Goal: Navigation & Orientation: Find specific page/section

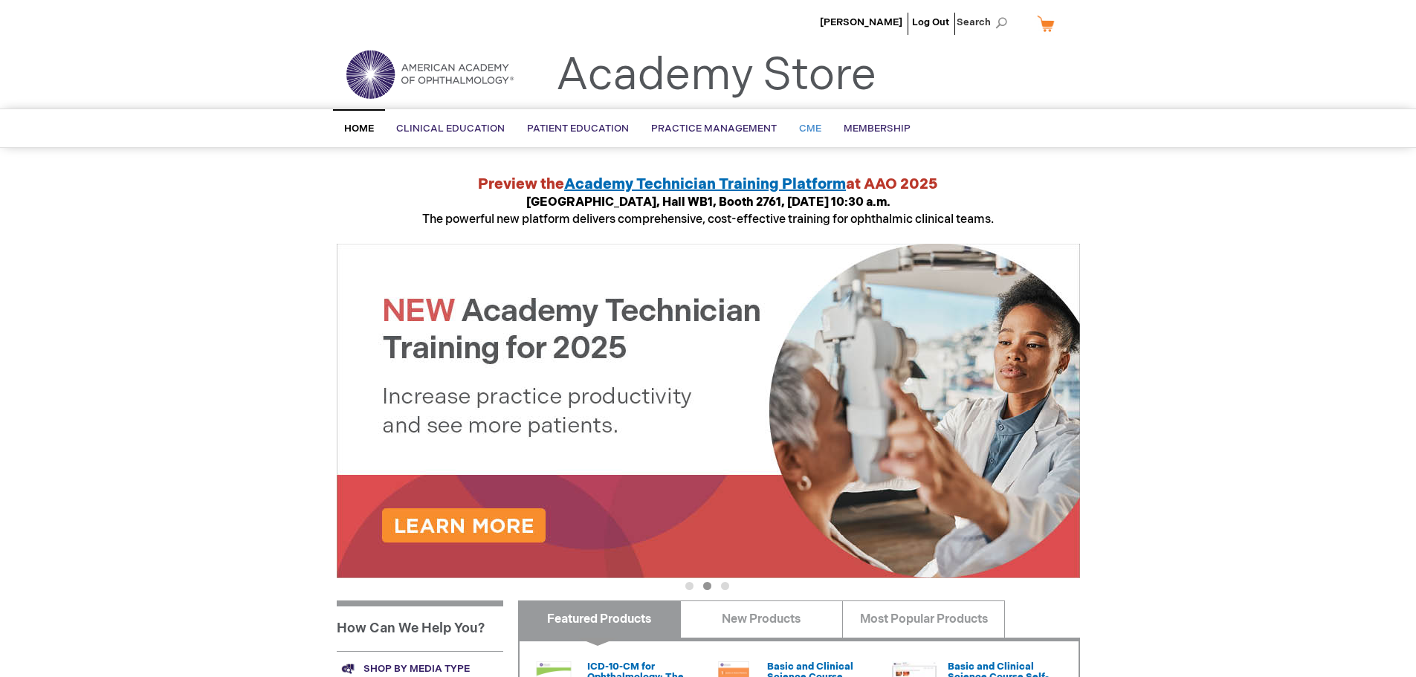
click at [806, 129] on span "CME" at bounding box center [810, 129] width 22 height 12
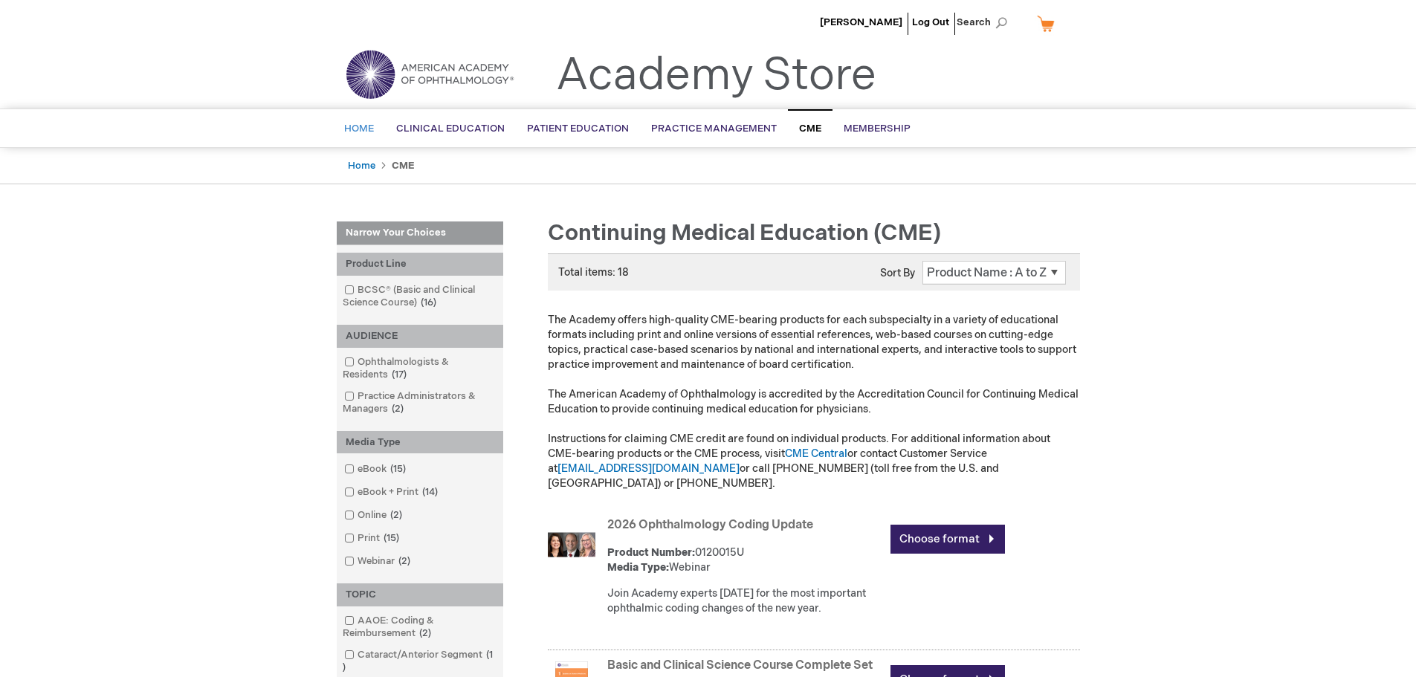
click at [359, 122] on link "Home" at bounding box center [359, 129] width 52 height 36
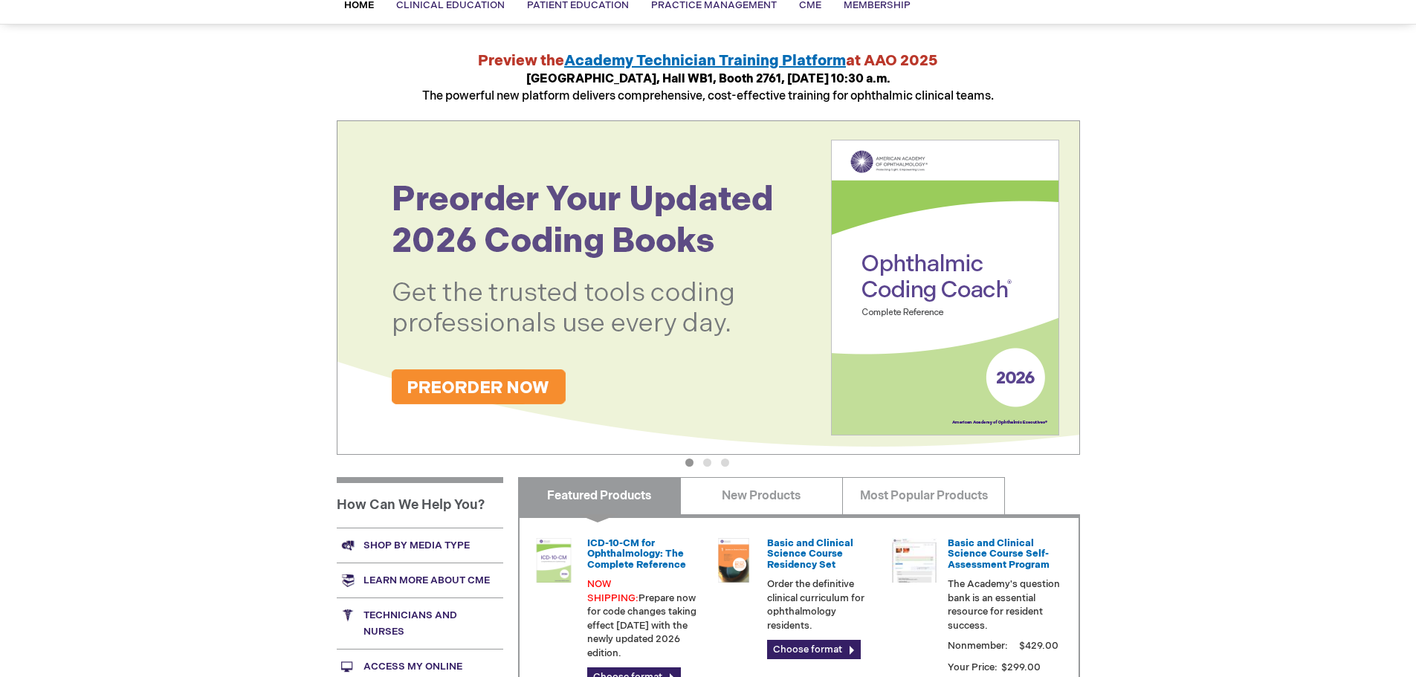
scroll to position [372, 0]
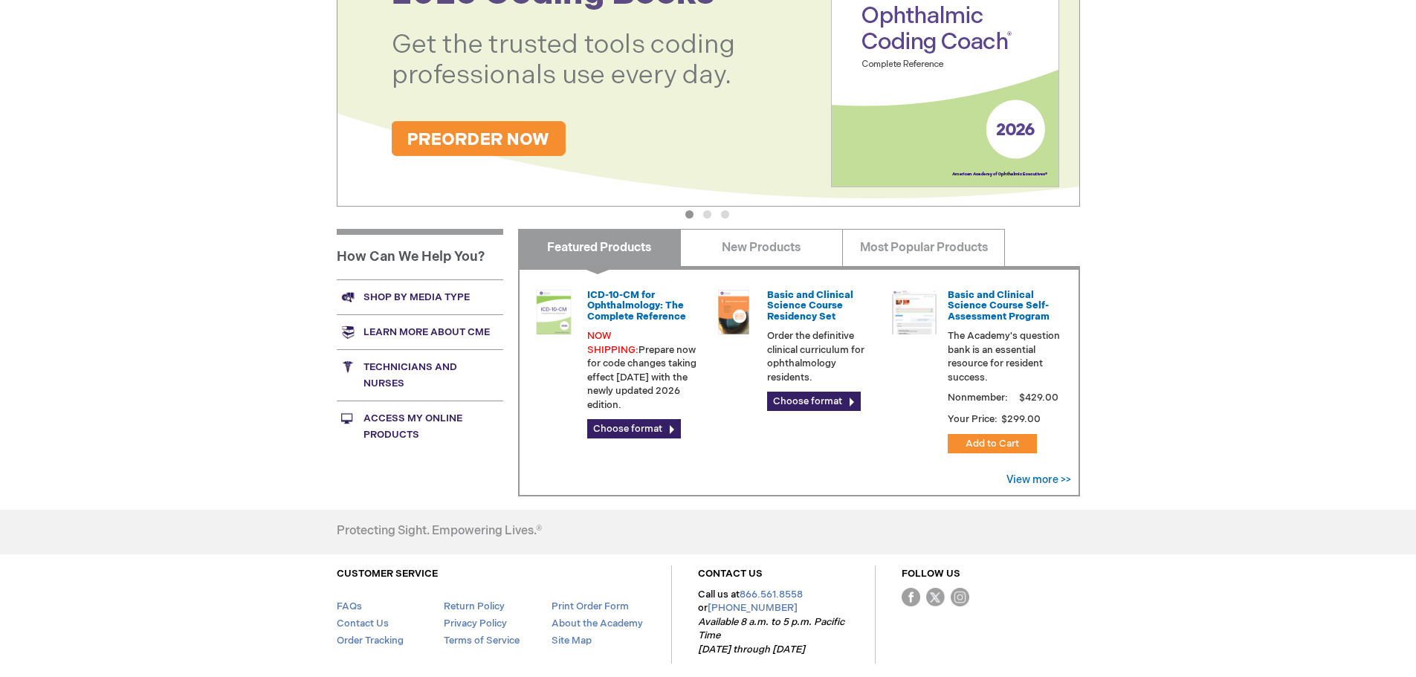
click at [413, 422] on link "Access My Online Products" at bounding box center [420, 426] width 167 height 51
